Goal: Information Seeking & Learning: Learn about a topic

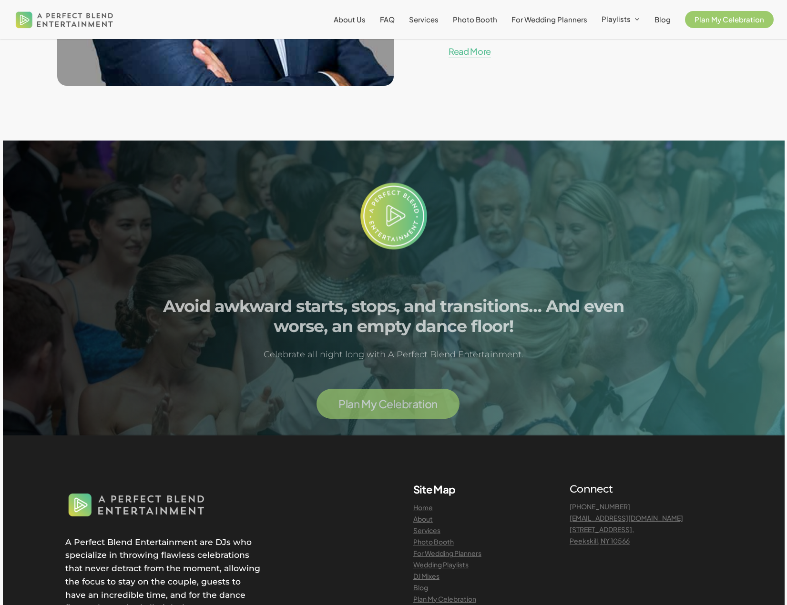
scroll to position [2383, 0]
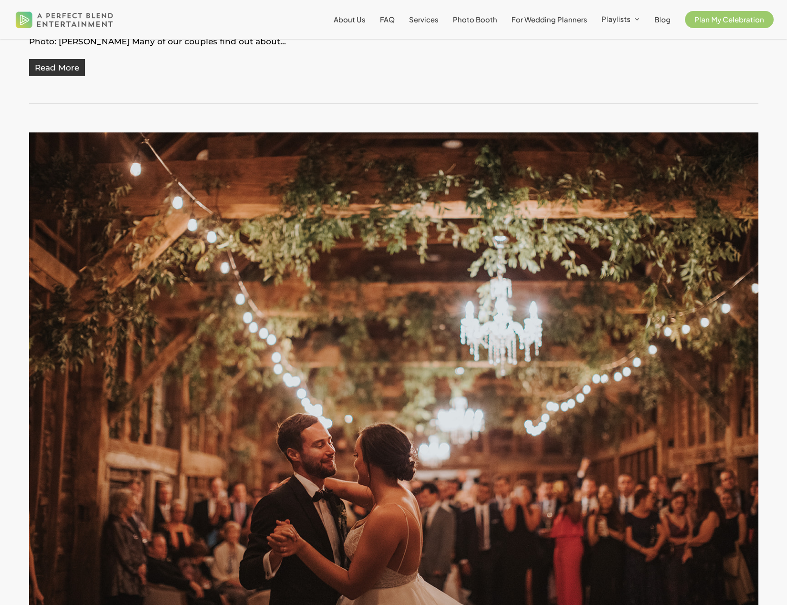
scroll to position [3861, 0]
click at [624, 65] on span "DJ Mixes" at bounding box center [622, 65] width 31 height 10
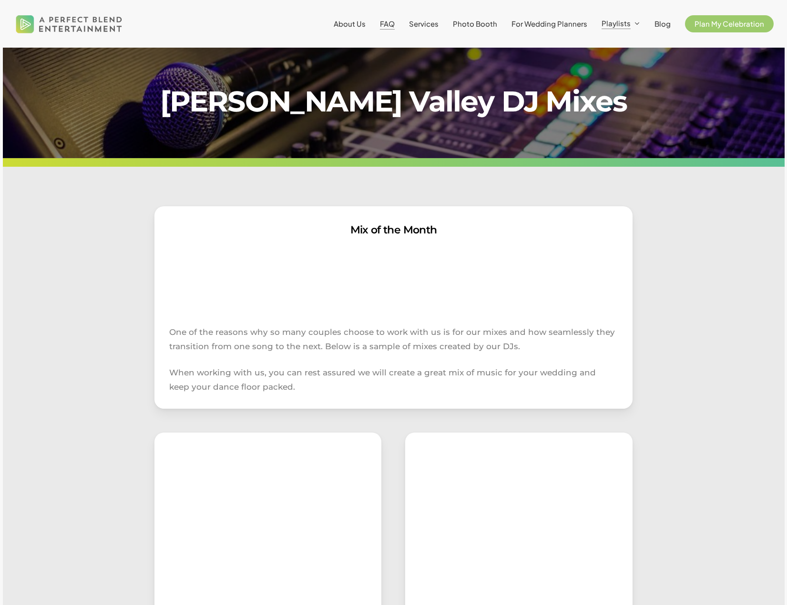
click at [393, 26] on span "FAQ" at bounding box center [387, 23] width 15 height 9
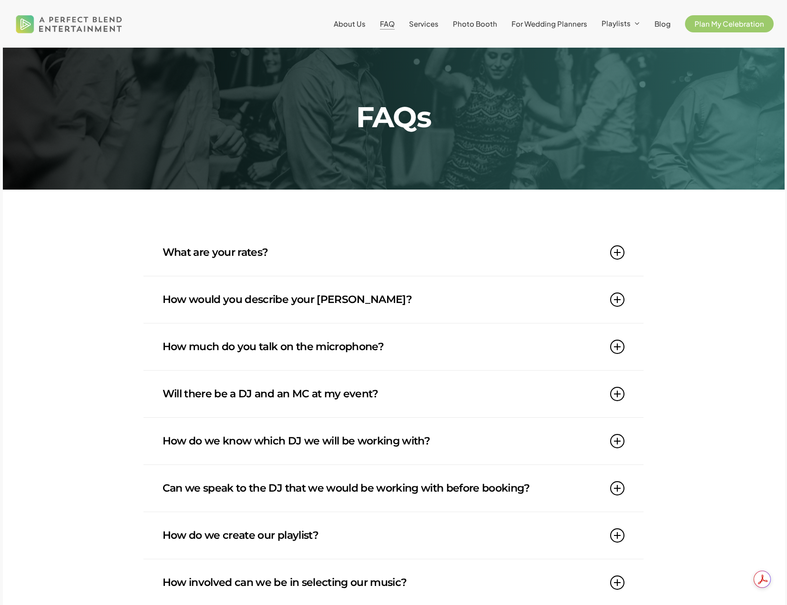
click at [362, 304] on link "How would you describe your [PERSON_NAME]?" at bounding box center [394, 299] width 462 height 47
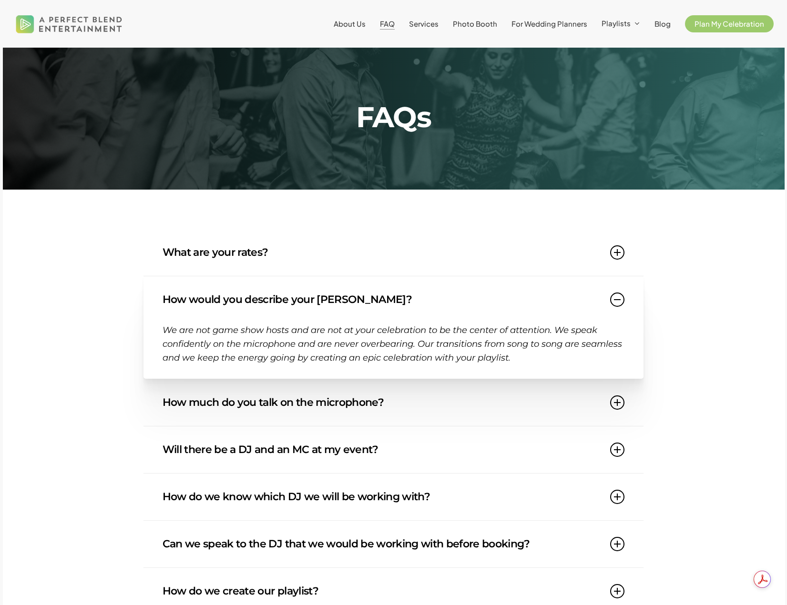
click at [389, 272] on link "What are your rates?" at bounding box center [394, 252] width 462 height 47
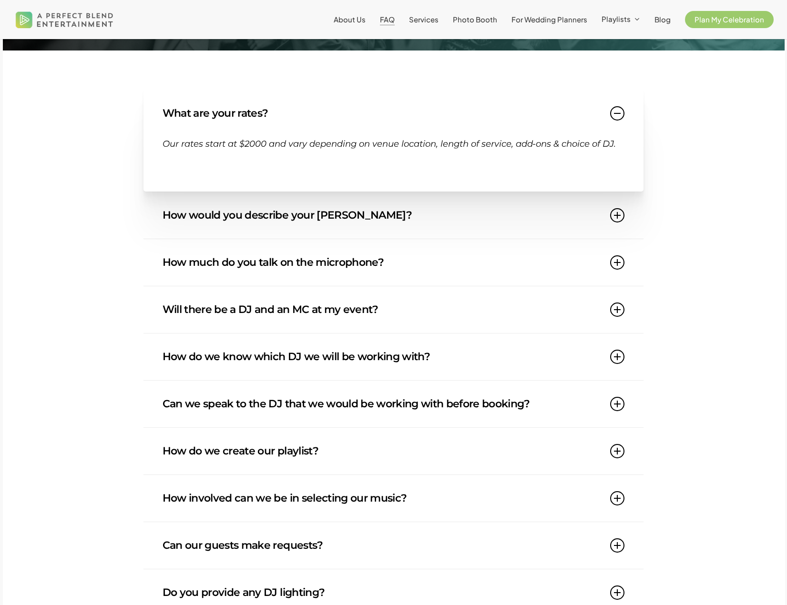
scroll to position [143, 0]
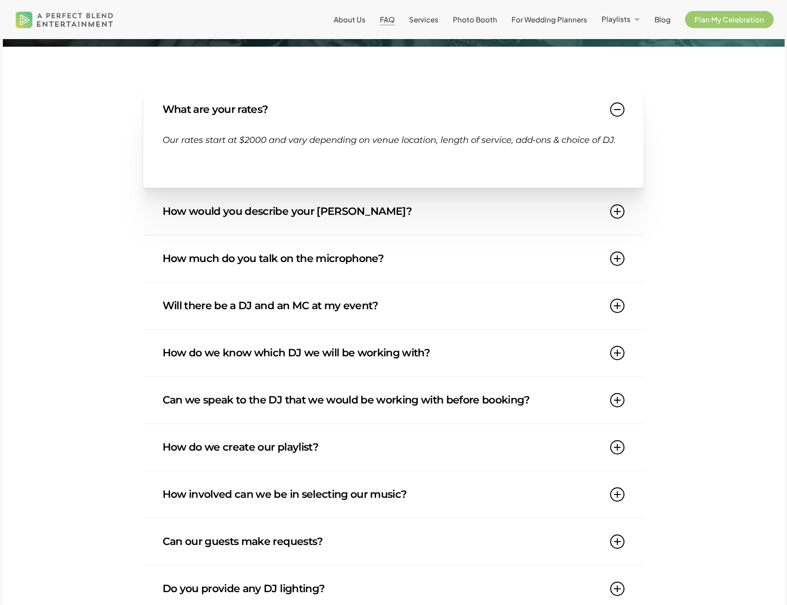
click at [423, 307] on link "Will there be a DJ and an MC at my event?" at bounding box center [394, 306] width 462 height 47
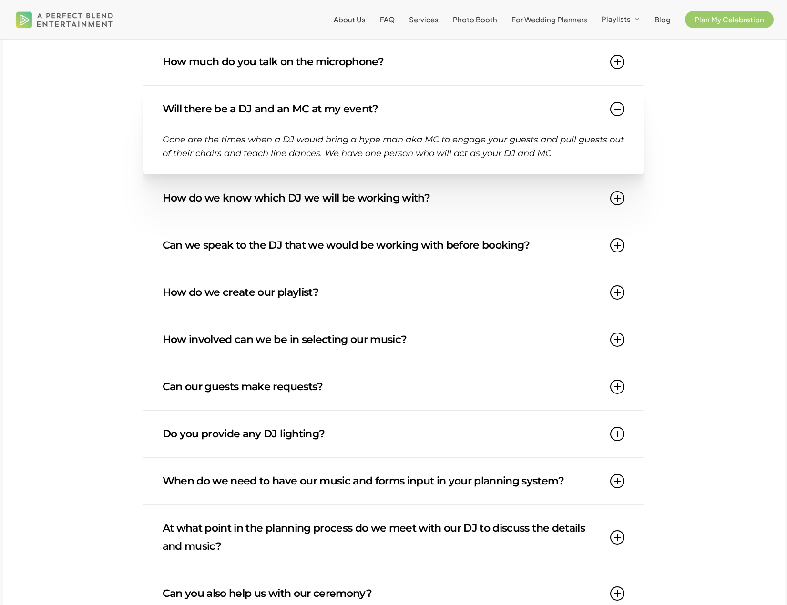
scroll to position [286, 0]
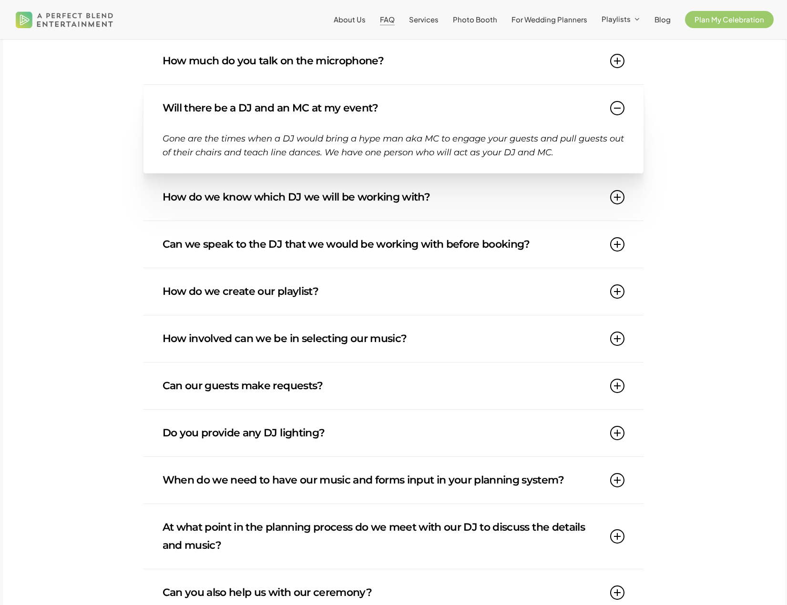
click at [414, 205] on link "How do we know which DJ we will be working with?" at bounding box center [394, 197] width 462 height 47
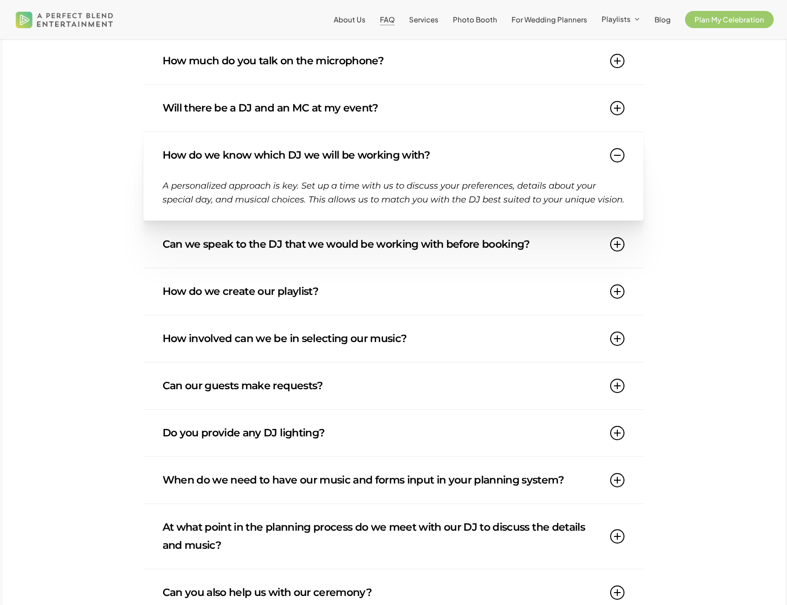
click at [617, 252] on icon at bounding box center [617, 244] width 14 height 14
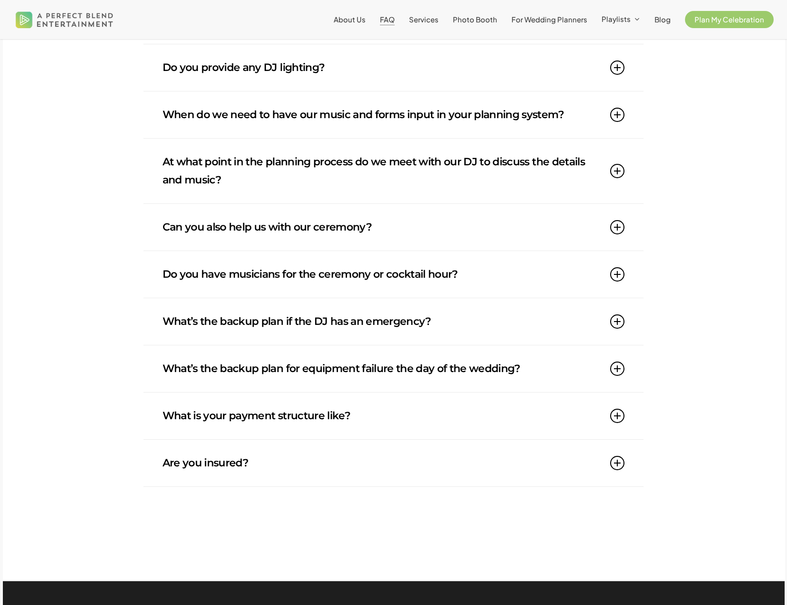
scroll to position [667, 0]
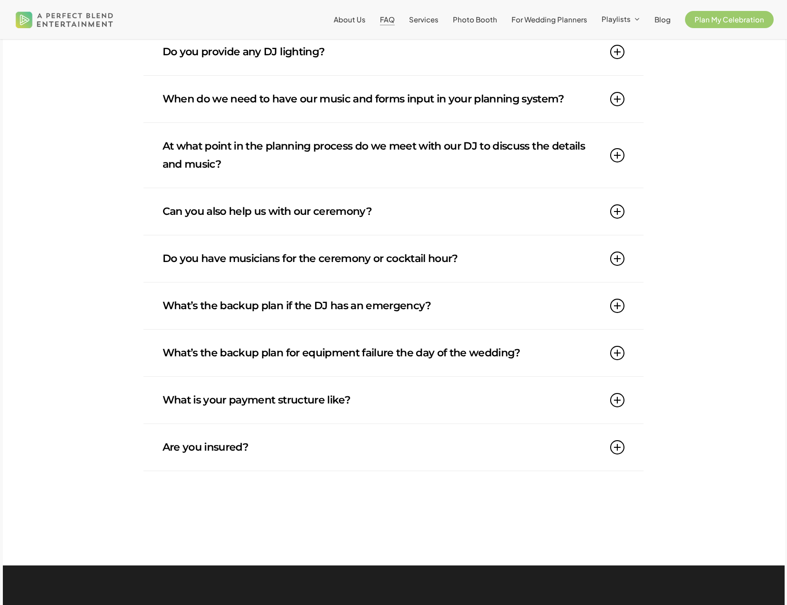
click at [614, 306] on icon at bounding box center [617, 306] width 14 height 14
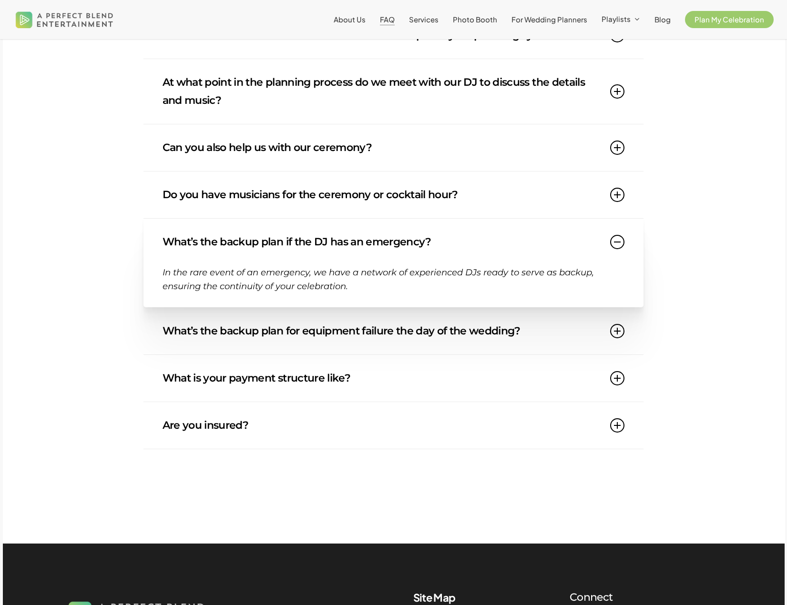
scroll to position [715, 0]
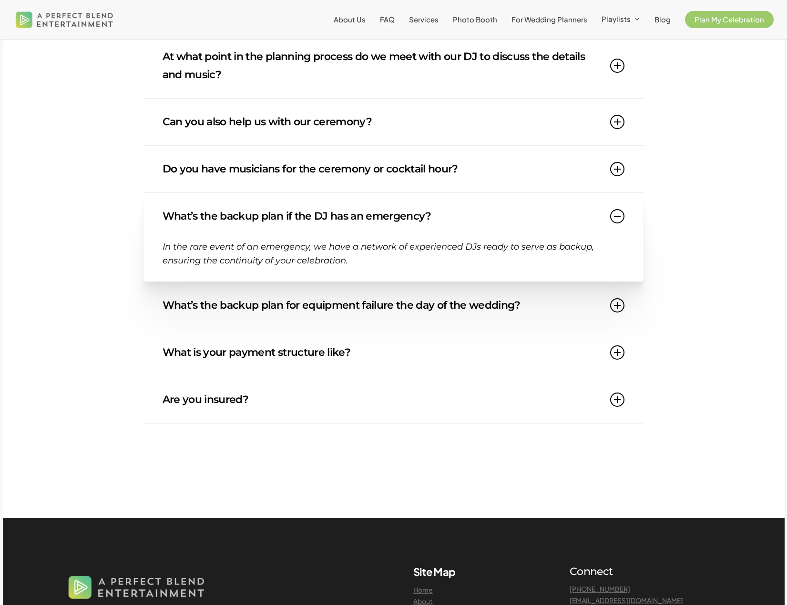
click at [624, 306] on icon at bounding box center [617, 305] width 14 height 14
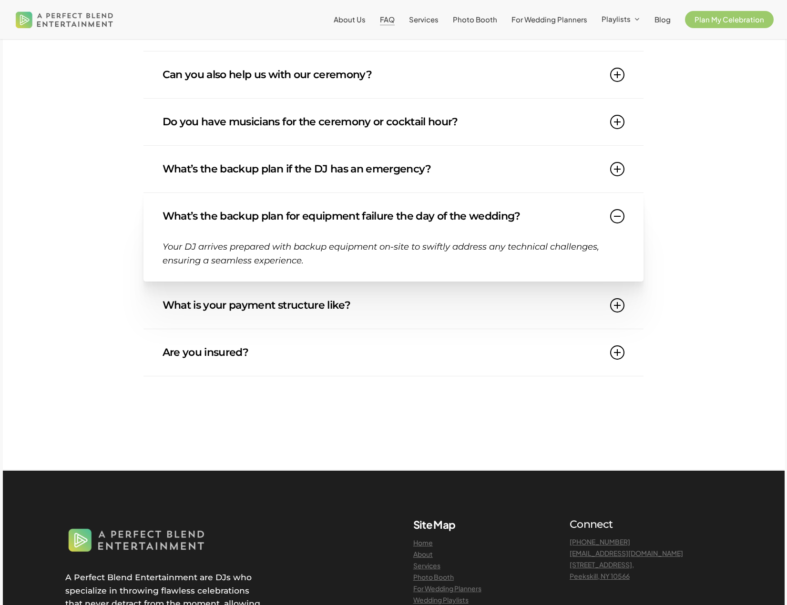
scroll to position [763, 0]
click at [616, 309] on icon at bounding box center [617, 305] width 14 height 14
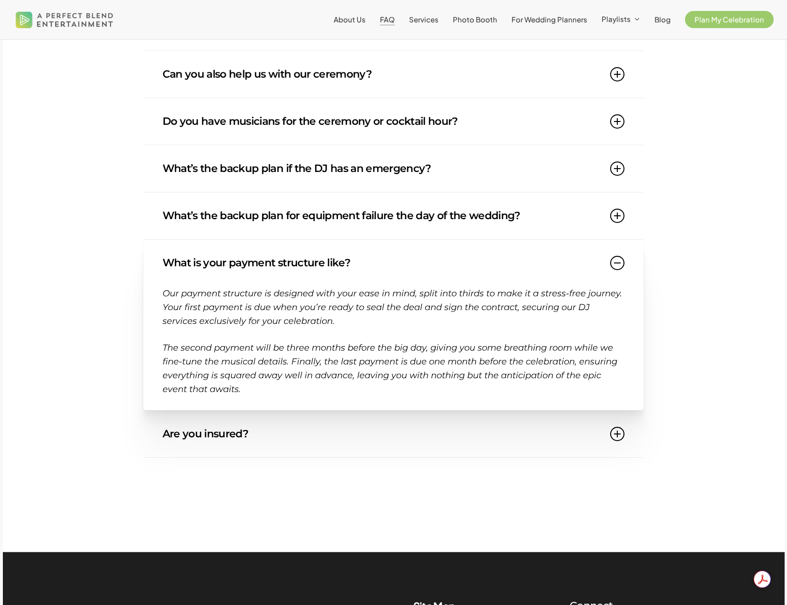
click at [268, 441] on link "Are you insured?" at bounding box center [394, 434] width 462 height 47
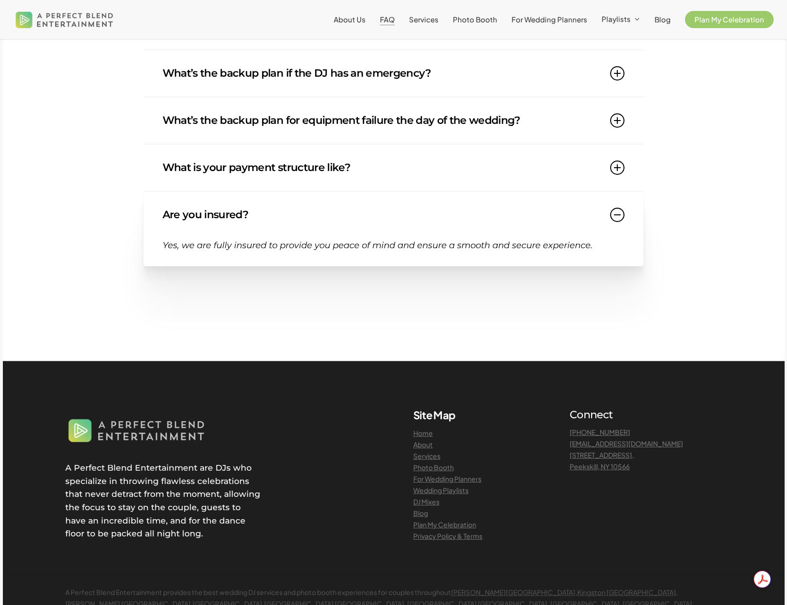
scroll to position [953, 0]
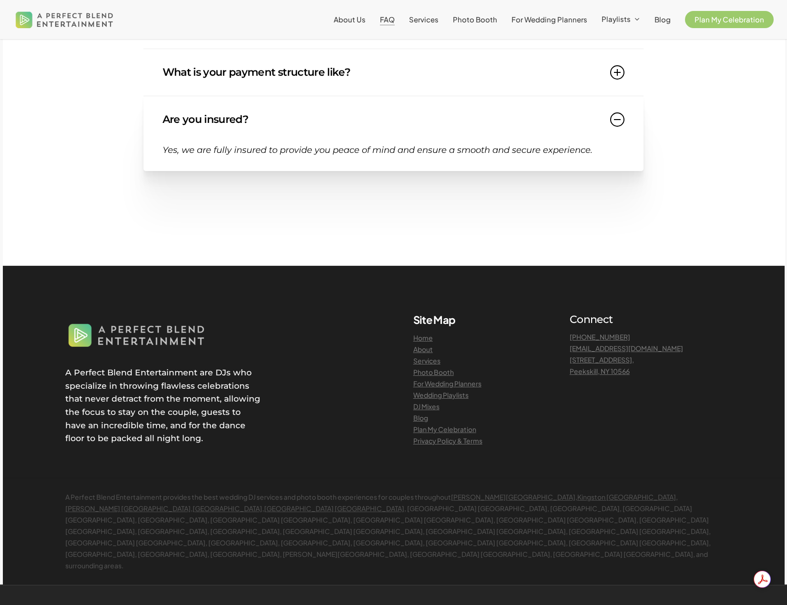
click at [424, 353] on link "About" at bounding box center [423, 349] width 20 height 9
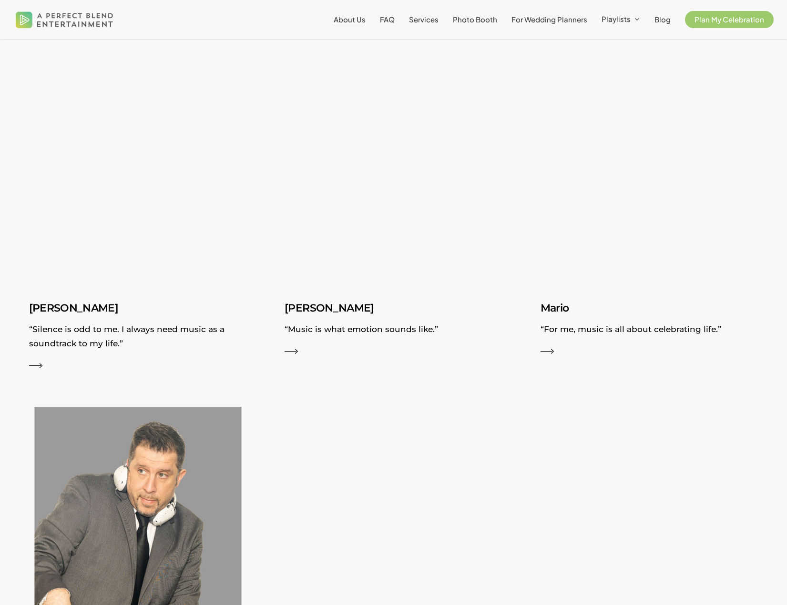
scroll to position [1096, 0]
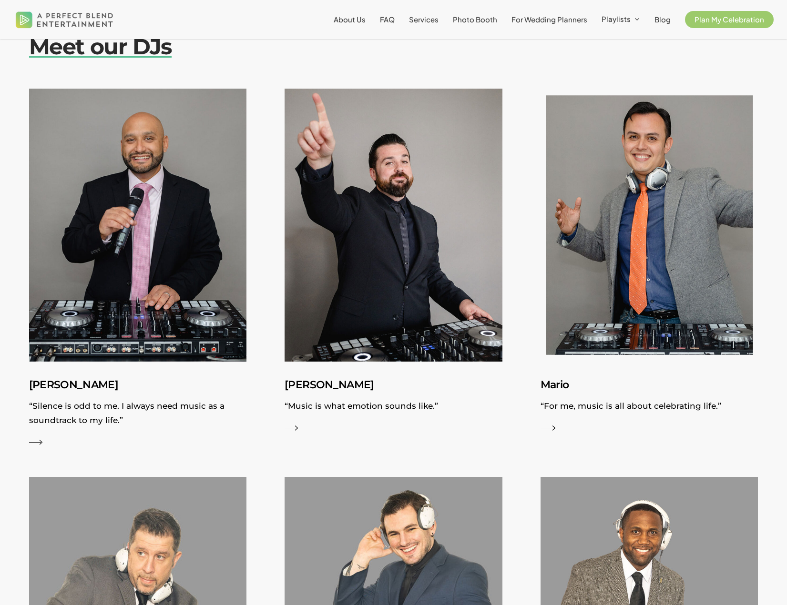
click at [705, 274] on img at bounding box center [650, 225] width 238 height 298
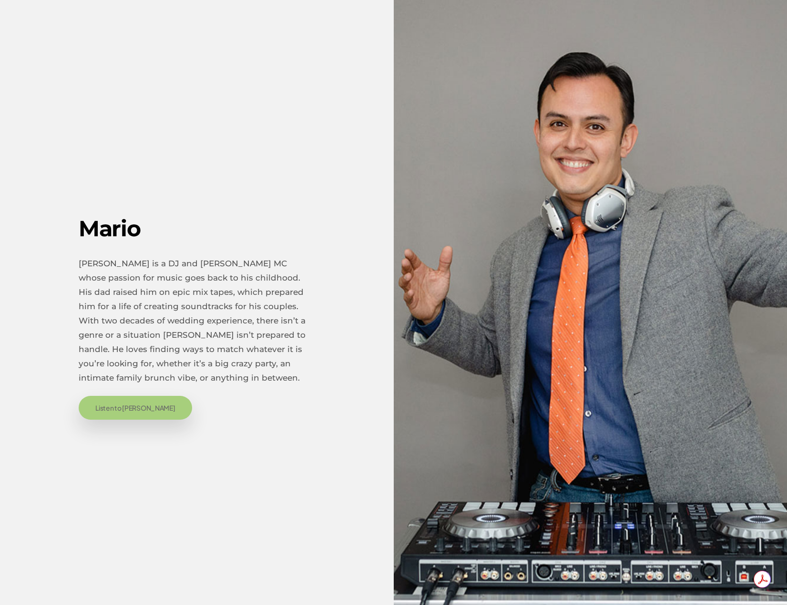
click at [115, 416] on link "Listen to Mario" at bounding box center [135, 408] width 113 height 24
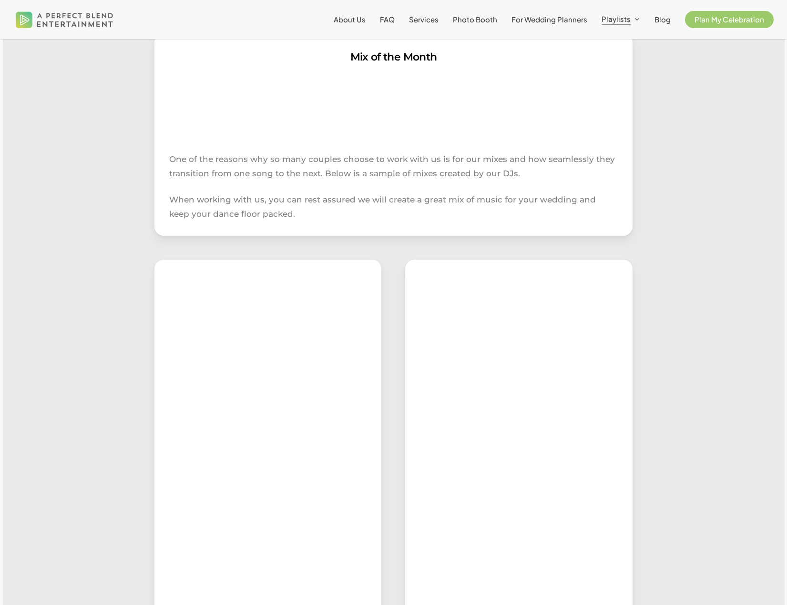
scroll to position [48, 0]
